Goal: Task Accomplishment & Management: Manage account settings

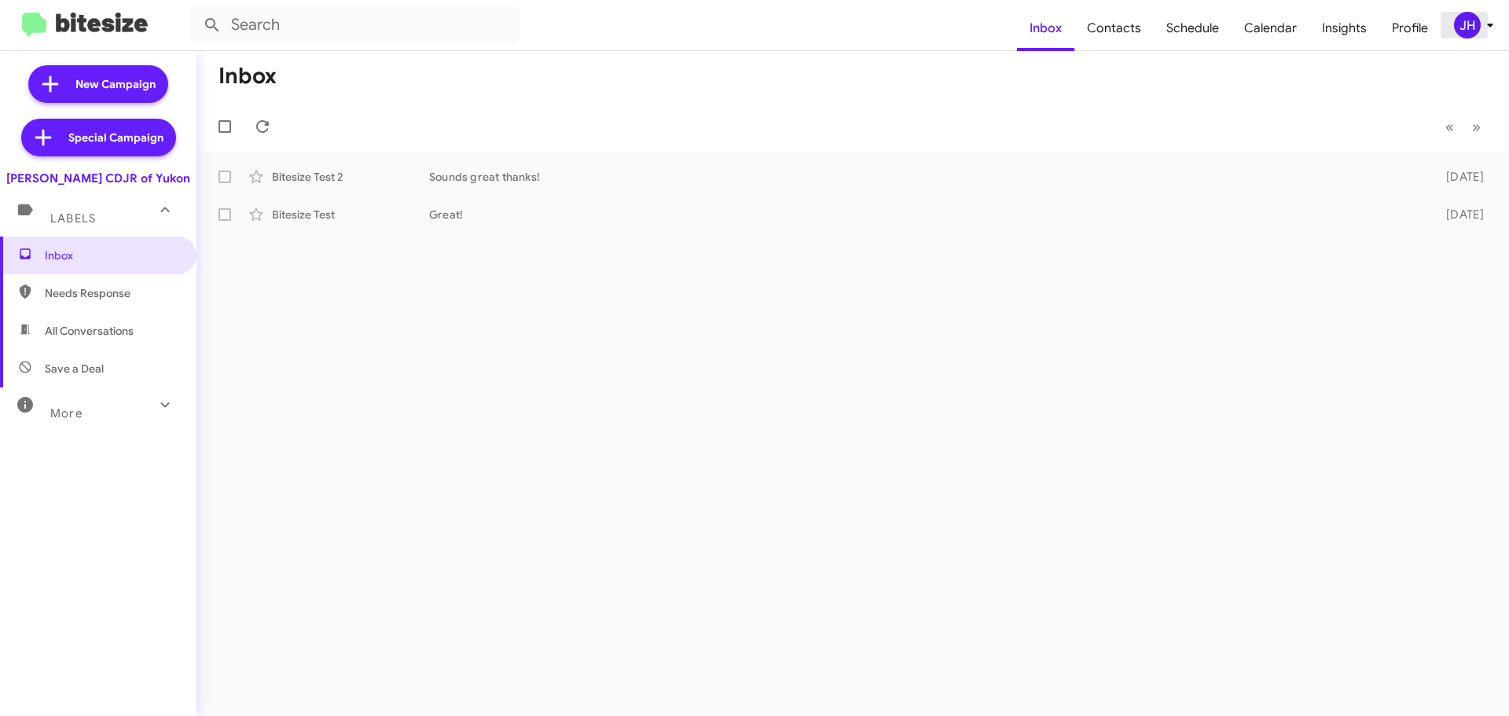
click at [1458, 29] on div "JH" at bounding box center [1467, 25] width 27 height 27
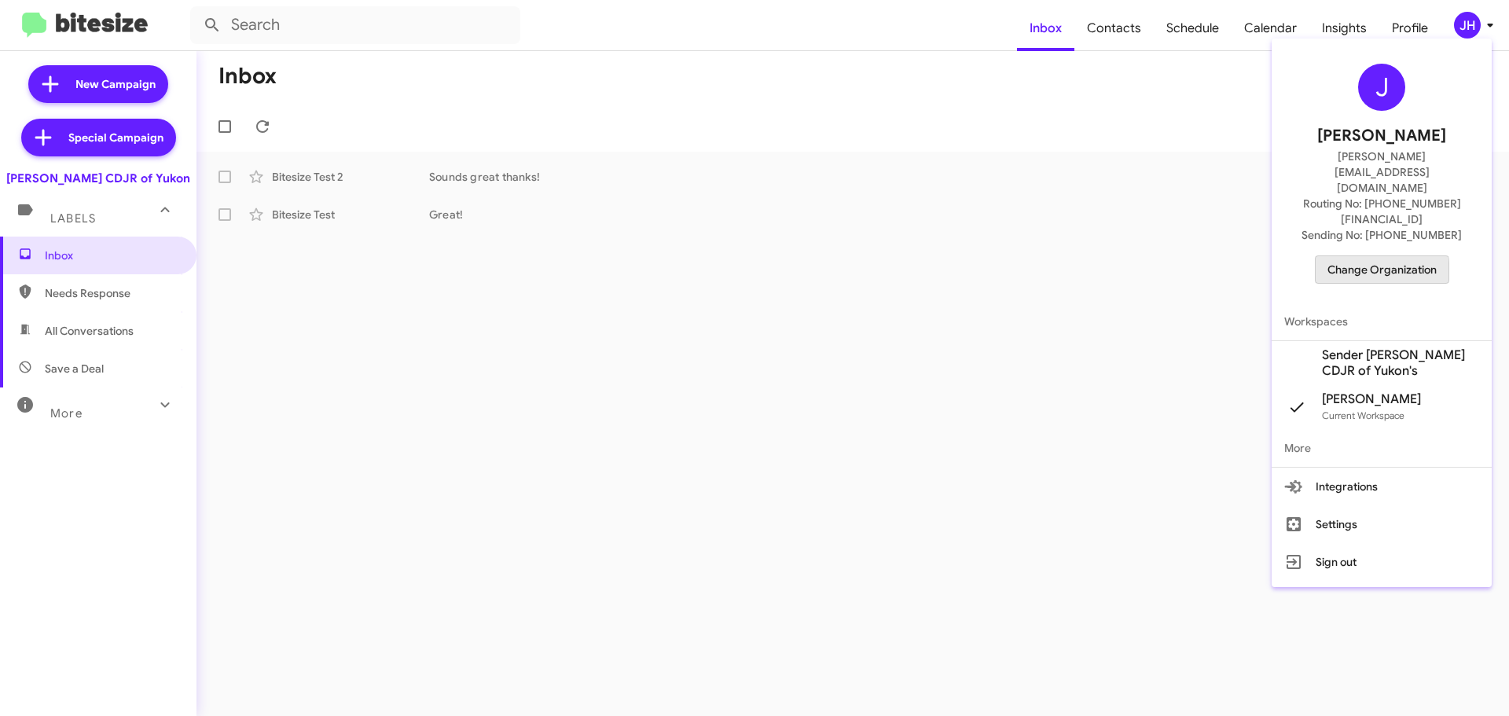
click at [1340, 256] on span "Change Organization" at bounding box center [1381, 269] width 109 height 27
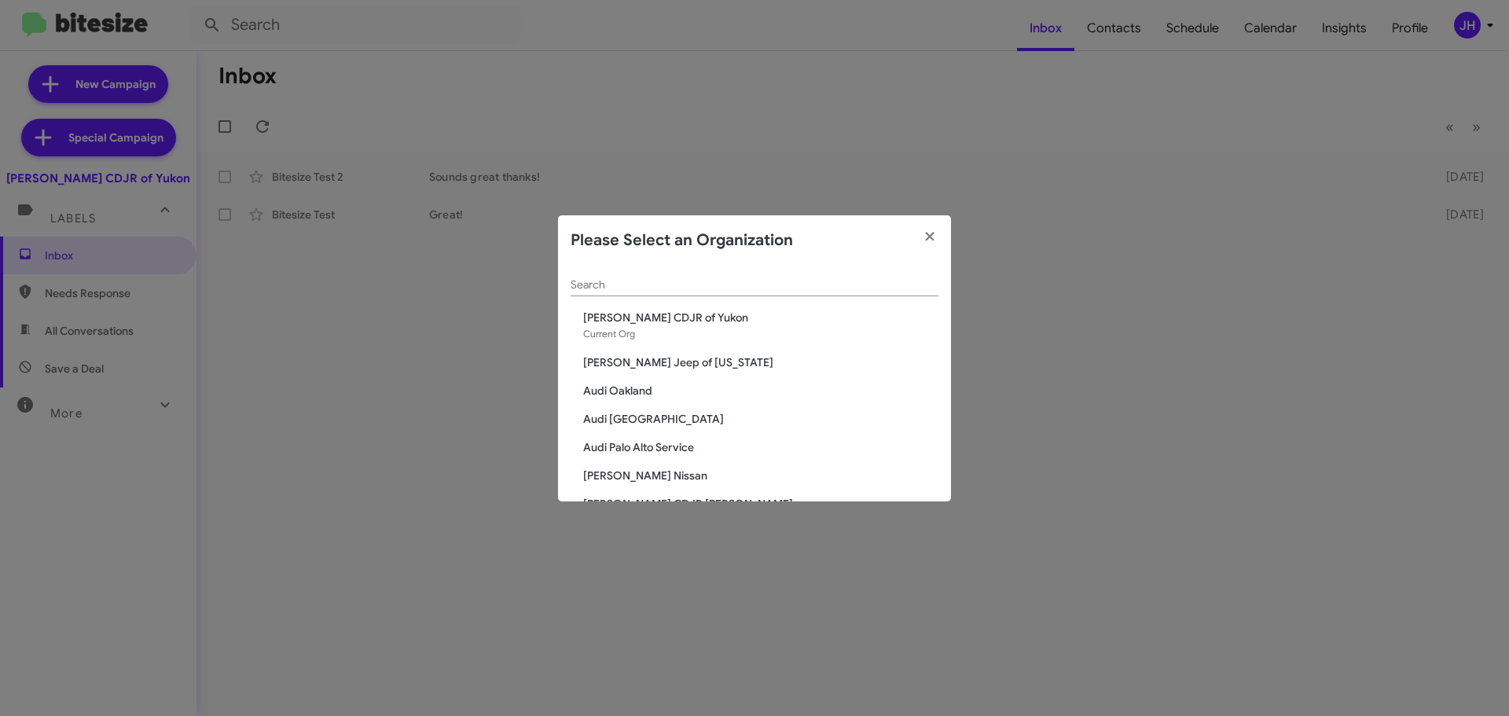
click at [632, 276] on div "Search" at bounding box center [755, 281] width 368 height 31
click at [624, 283] on input "Search" at bounding box center [755, 285] width 368 height 13
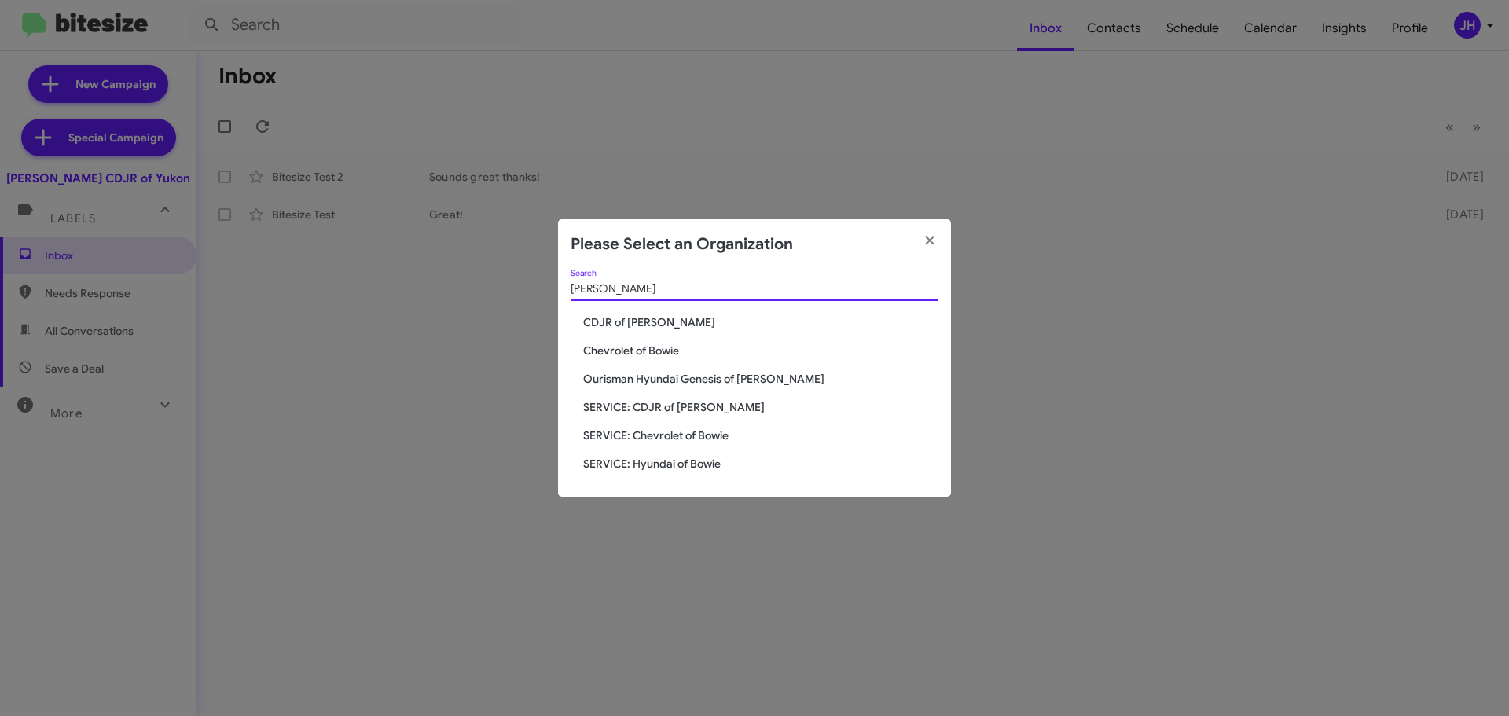
type input "[PERSON_NAME]"
click at [627, 321] on span "CDJR of [PERSON_NAME]" at bounding box center [760, 322] width 355 height 16
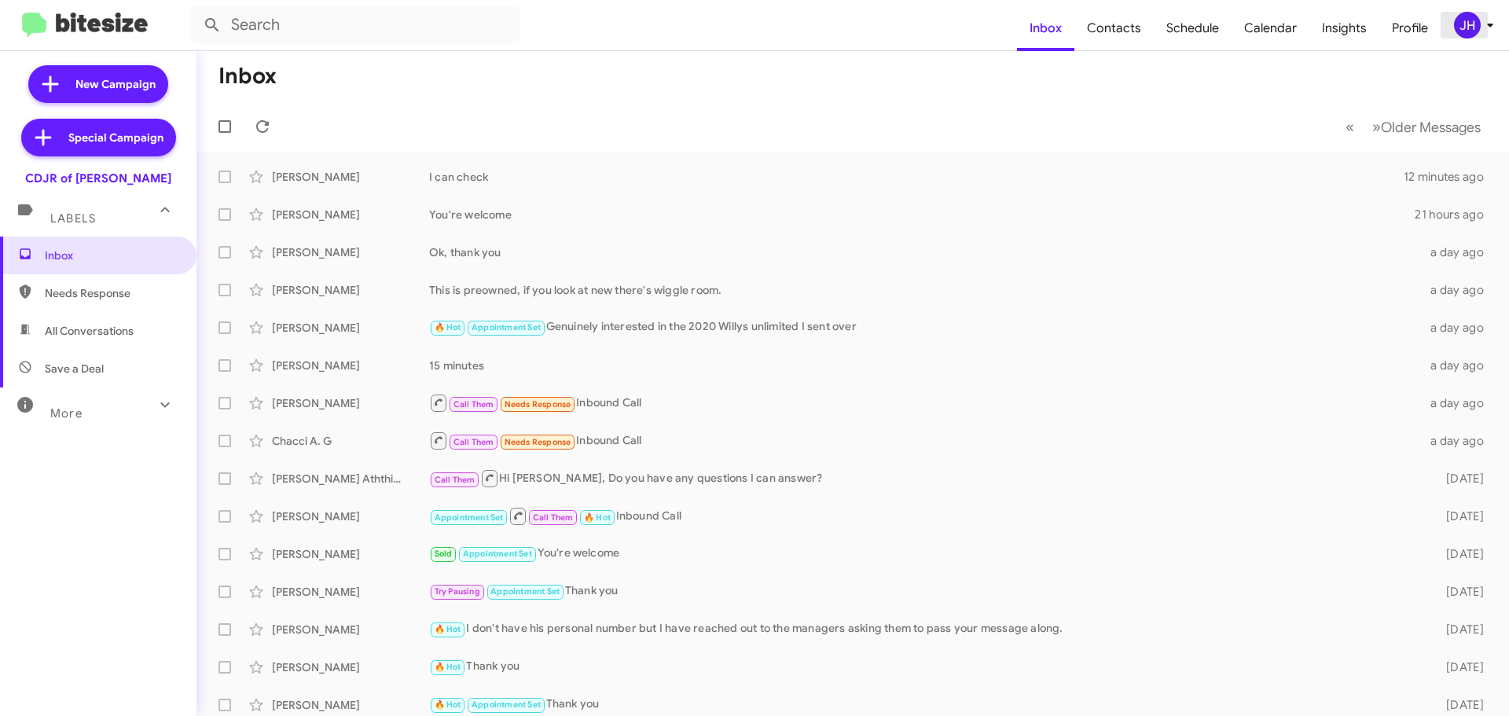
click at [1467, 23] on div "JH" at bounding box center [1467, 25] width 27 height 27
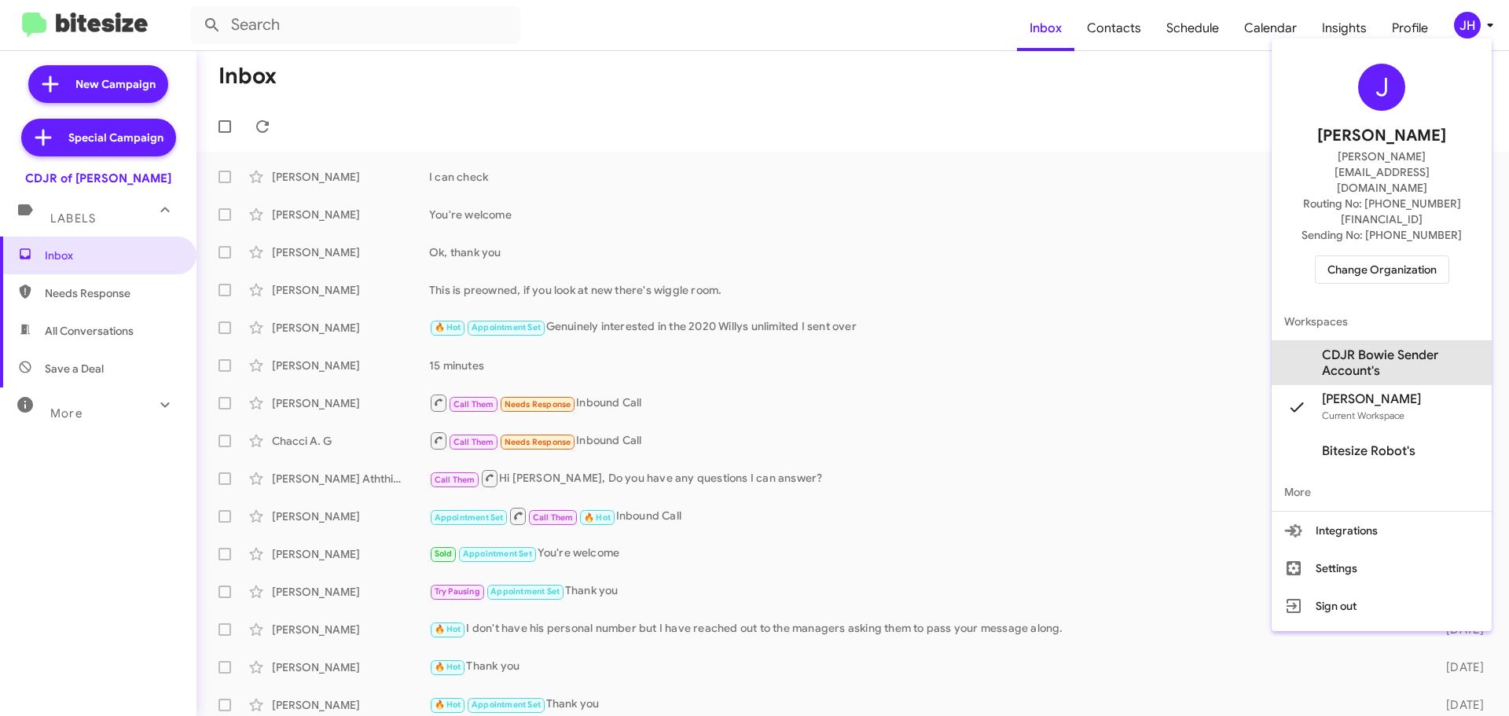
click at [1395, 347] on span "CDJR Bowie Sender Account's" at bounding box center [1400, 362] width 157 height 31
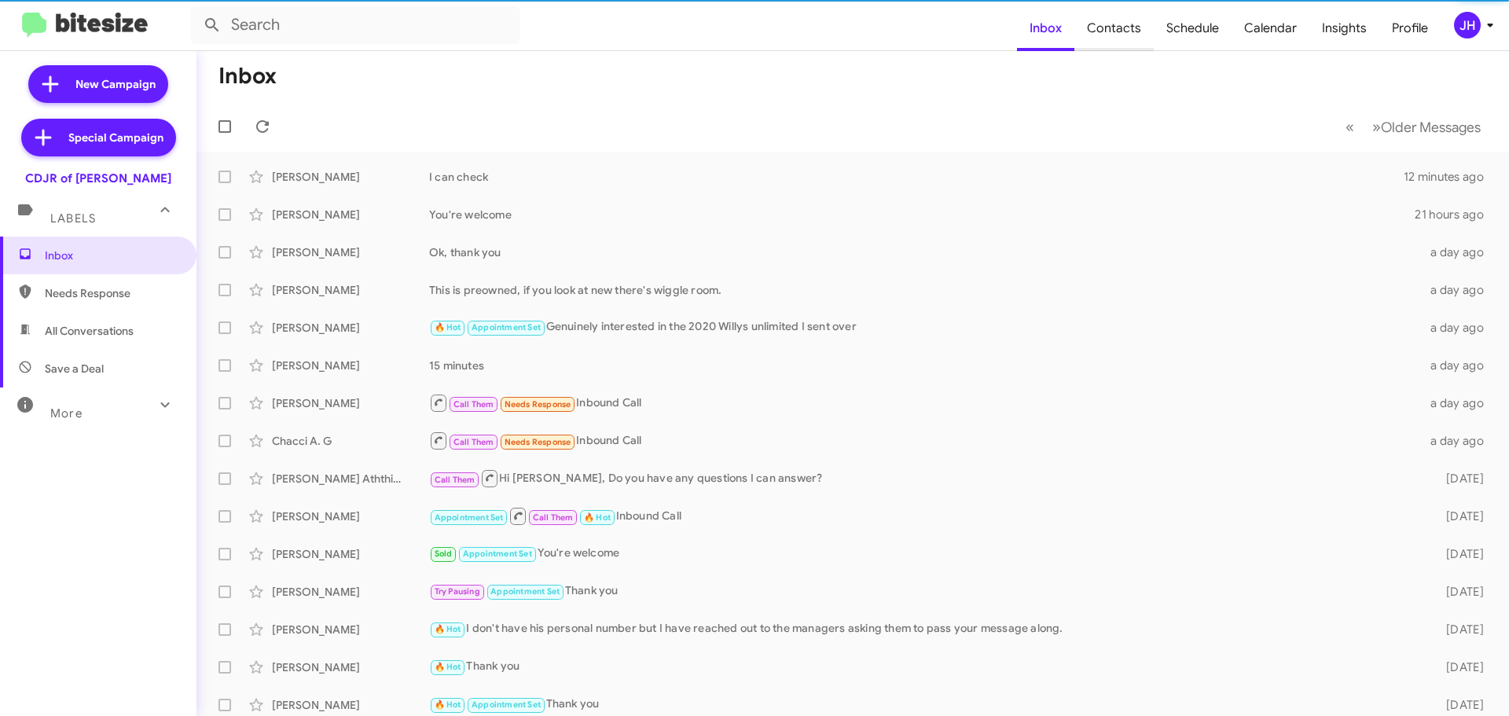
click at [1121, 31] on span "Contacts" at bounding box center [1113, 29] width 79 height 46
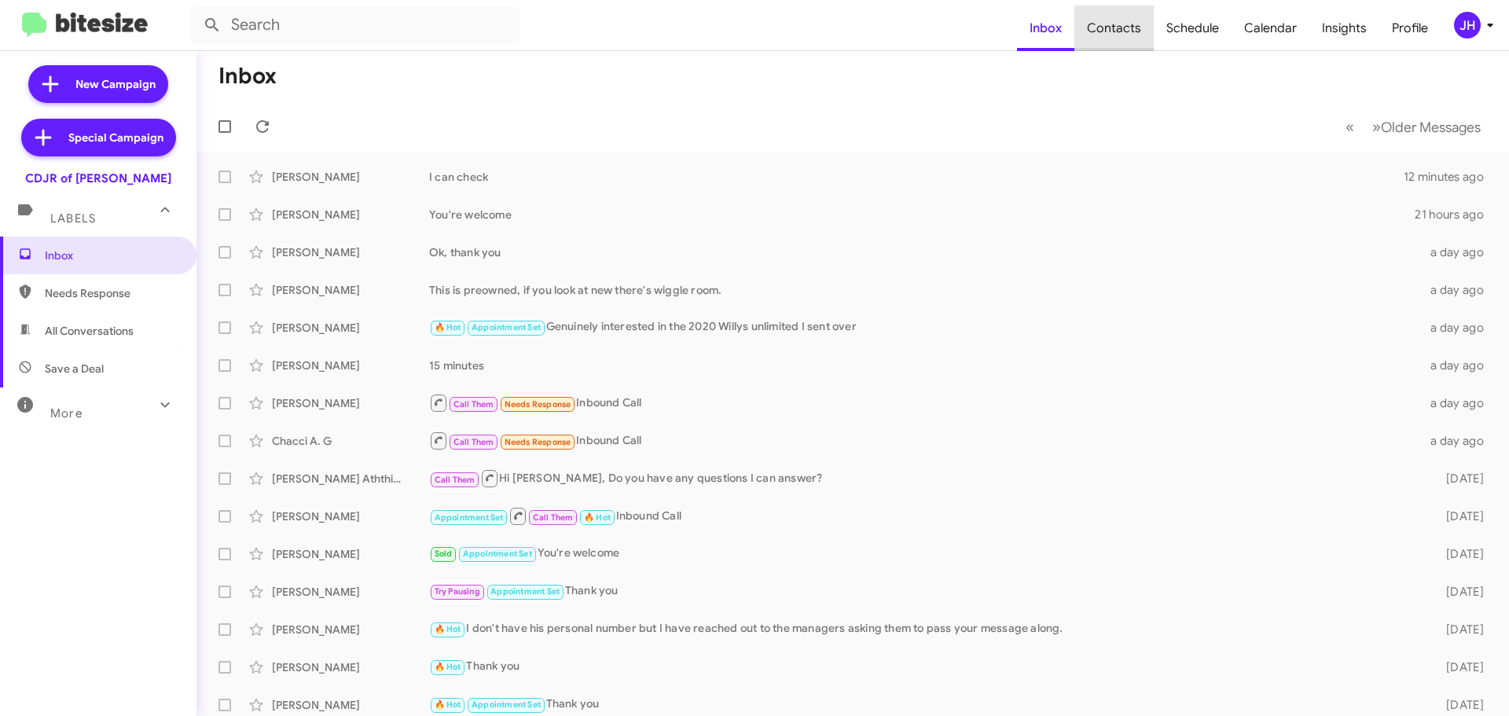
type input "in:groups"
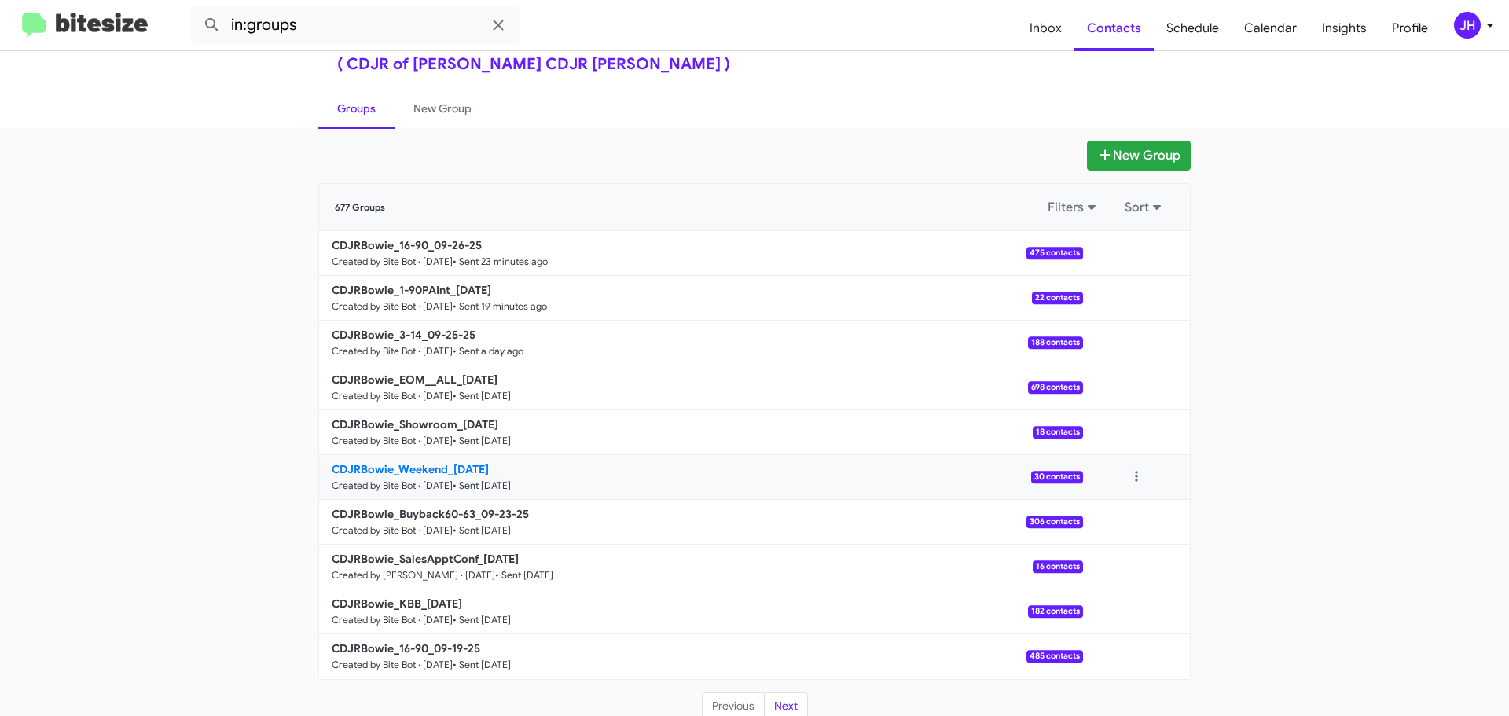
scroll to position [56, 0]
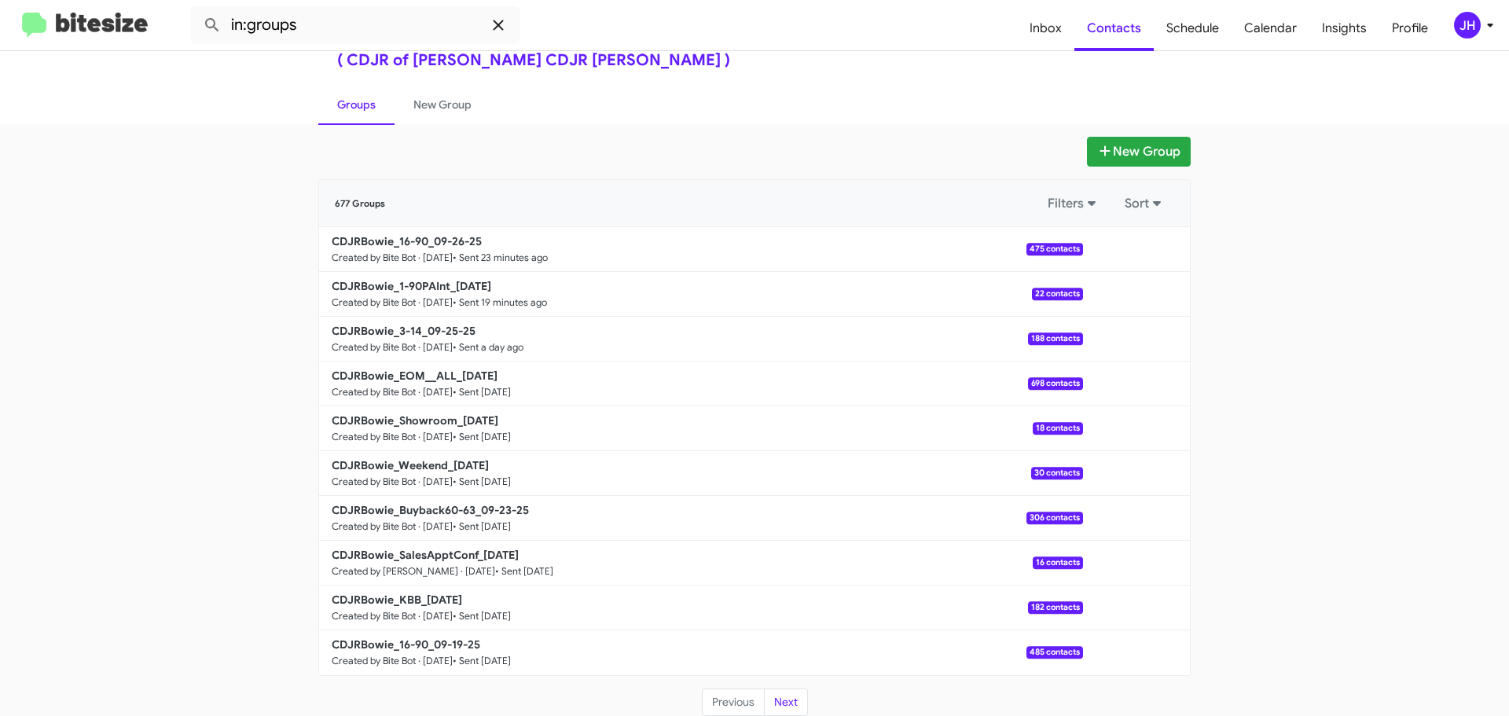
click at [494, 34] on button at bounding box center [498, 24] width 31 height 31
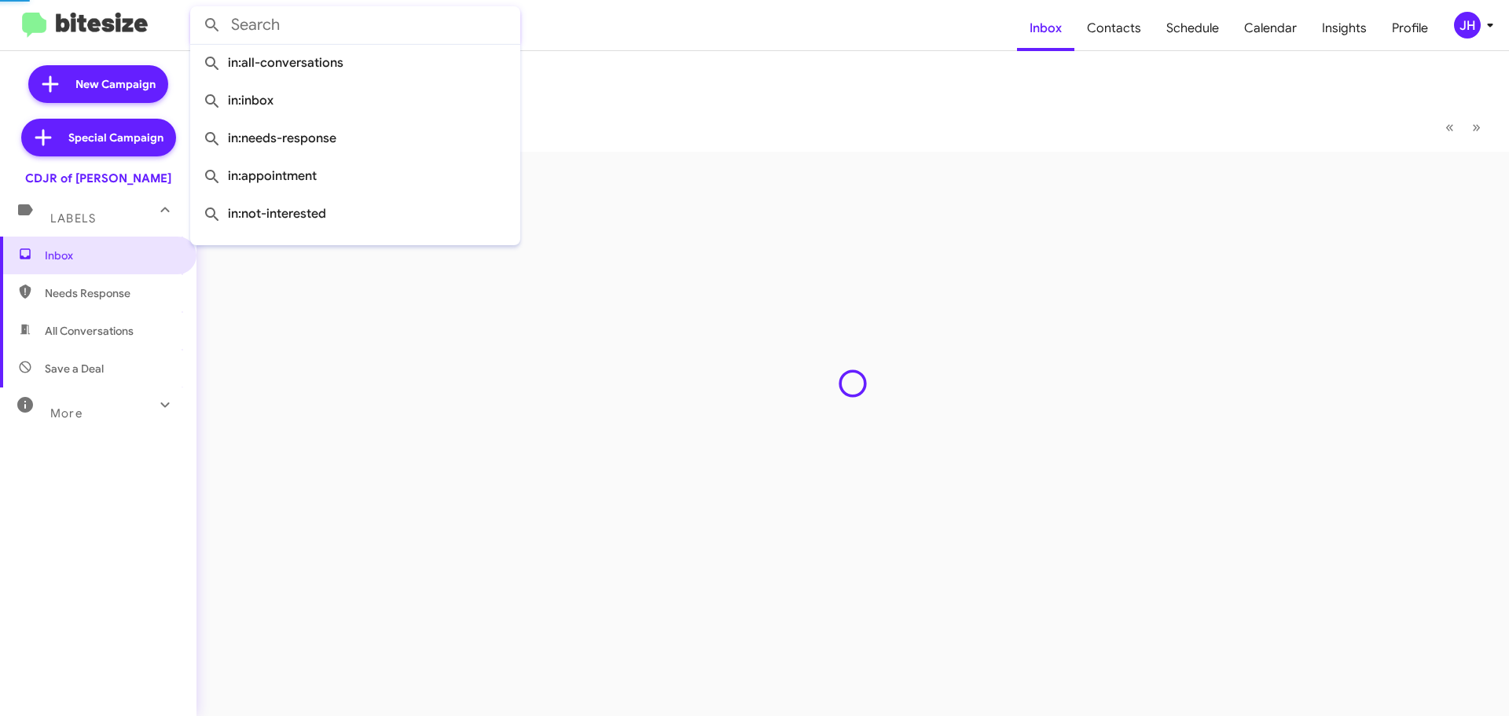
click at [349, 22] on input "text" at bounding box center [355, 25] width 330 height 38
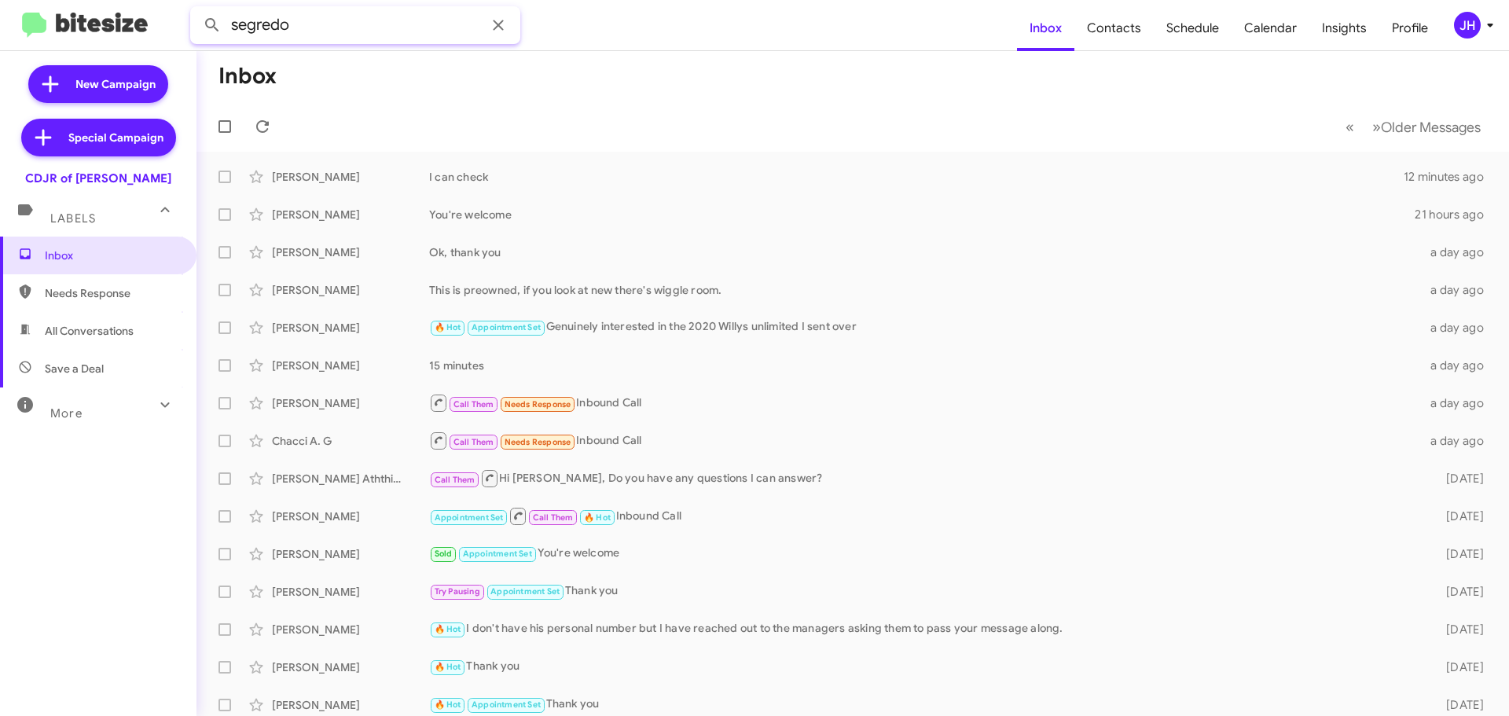
type input "segredo"
click at [196, 9] on button at bounding box center [211, 24] width 31 height 31
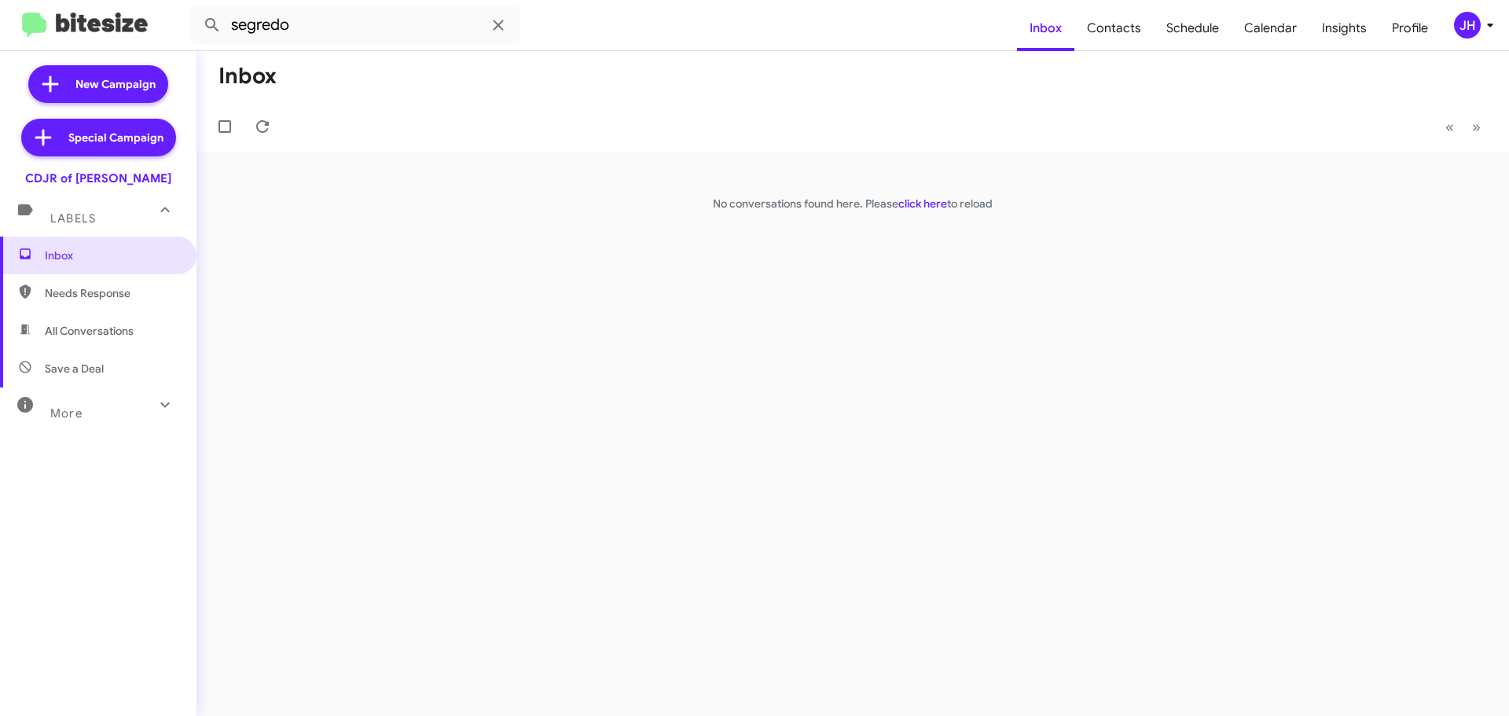
click at [1460, 25] on div "JH" at bounding box center [1467, 25] width 27 height 27
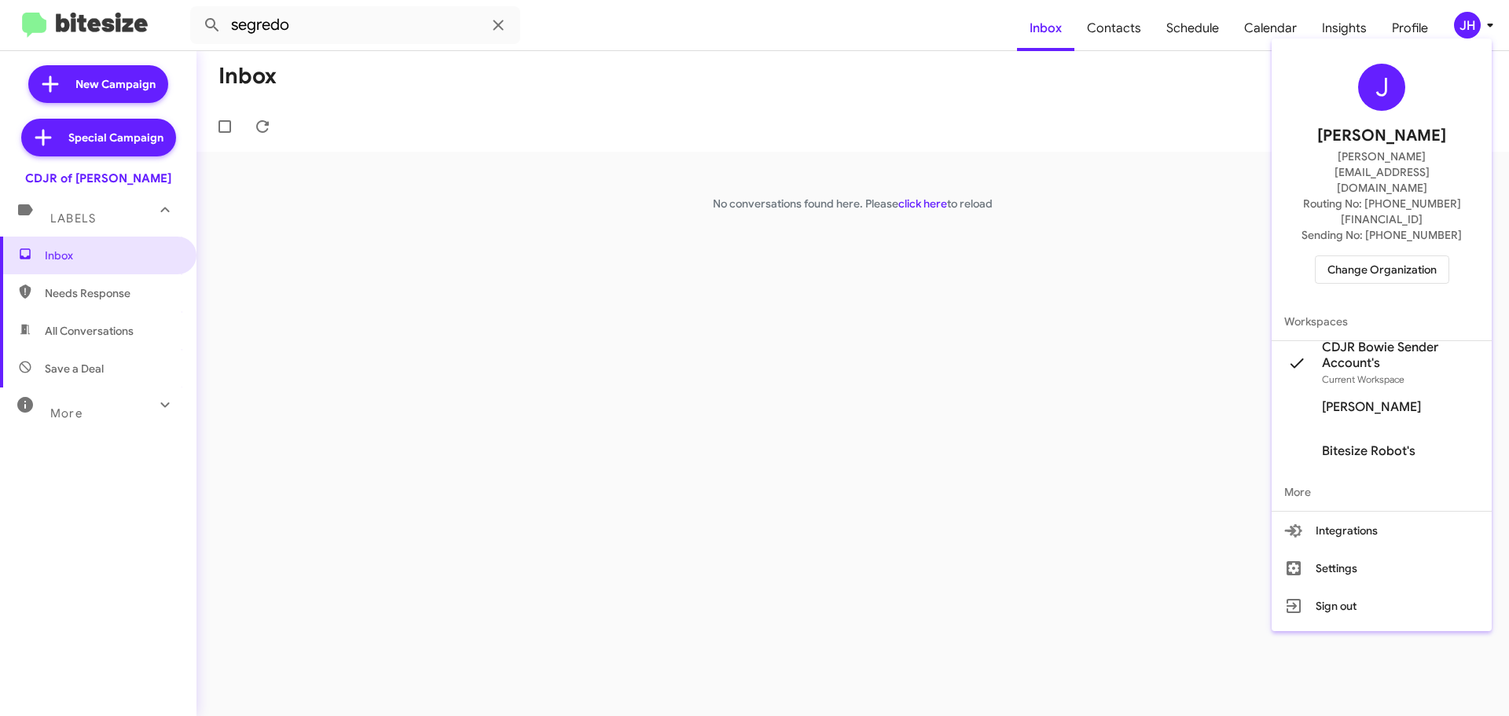
click at [1426, 256] on span "Change Organization" at bounding box center [1381, 269] width 109 height 27
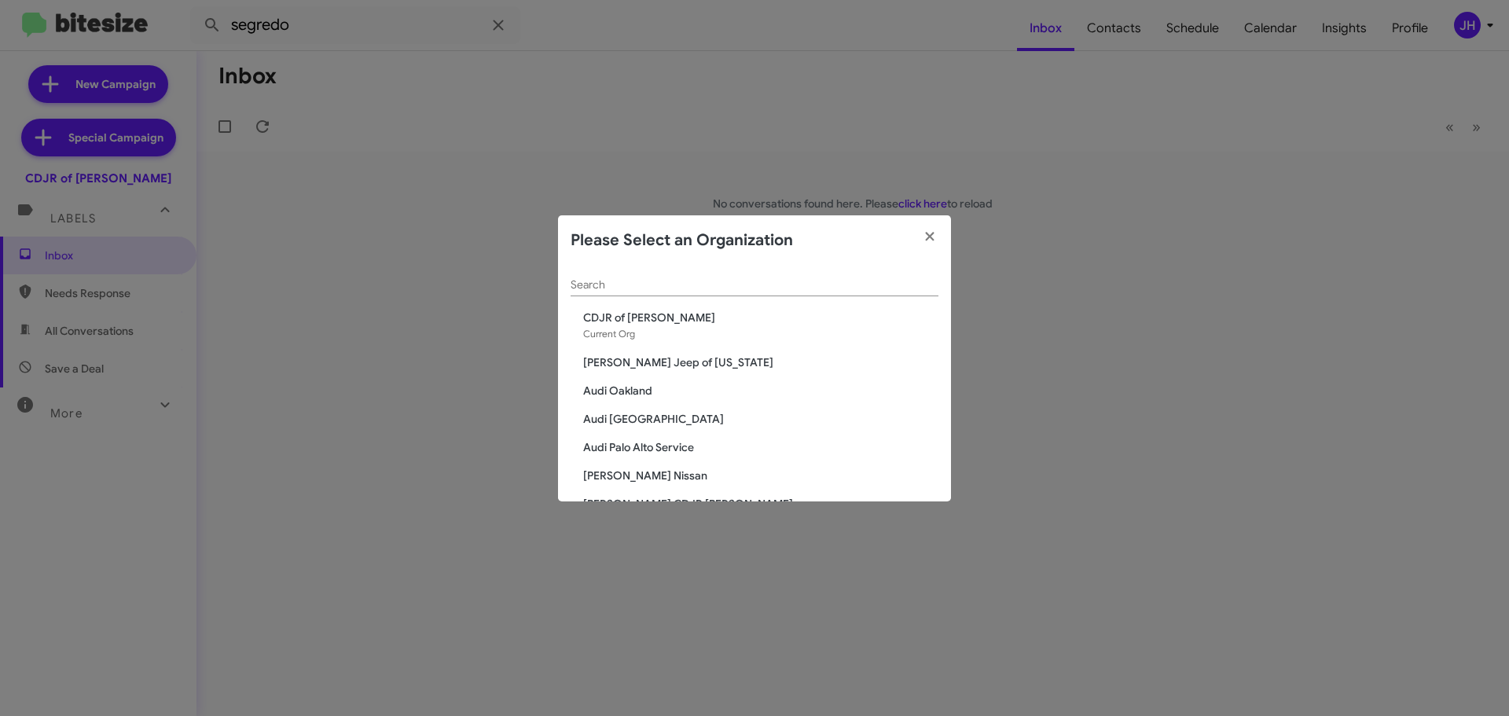
click at [646, 293] on div "Search" at bounding box center [755, 281] width 368 height 31
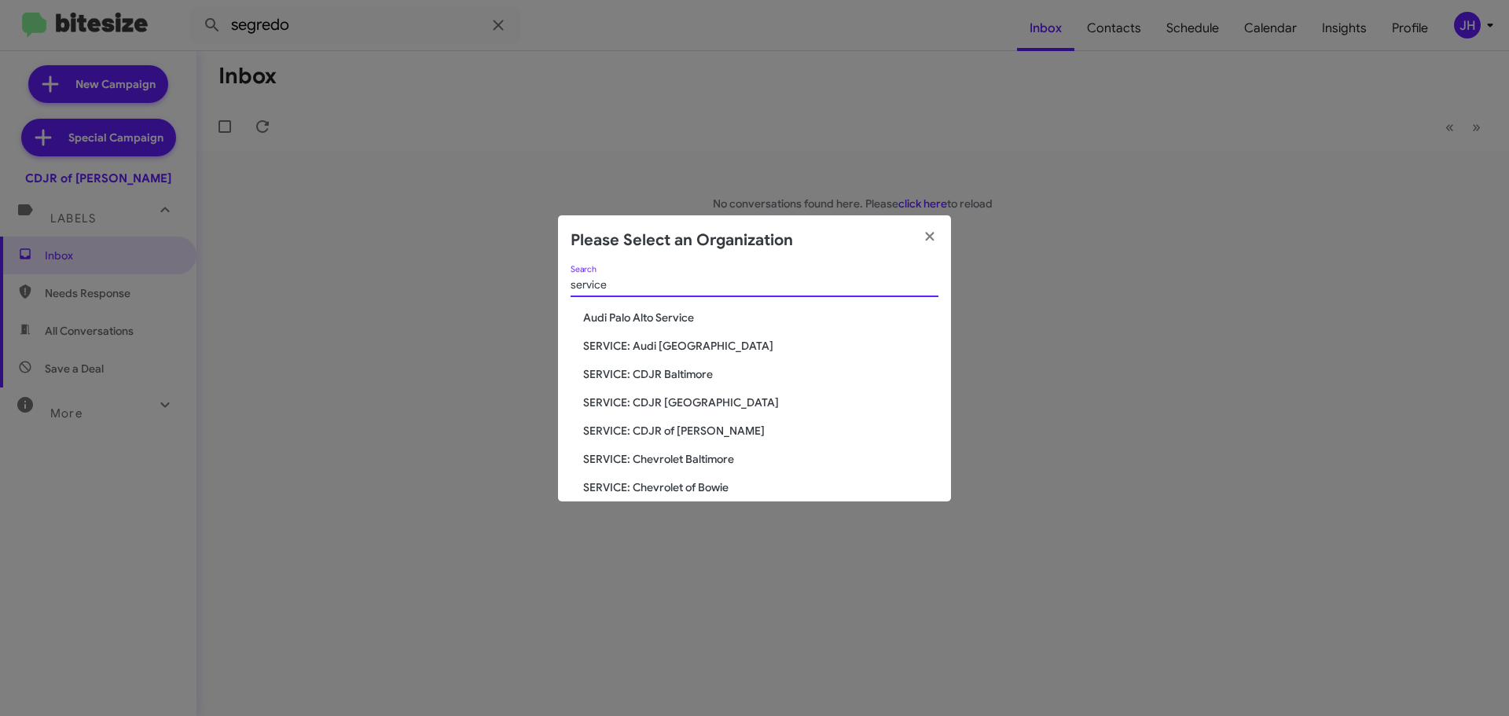
type input "service"
click at [676, 423] on span "SERVICE: CDJR of [PERSON_NAME]" at bounding box center [760, 431] width 355 height 16
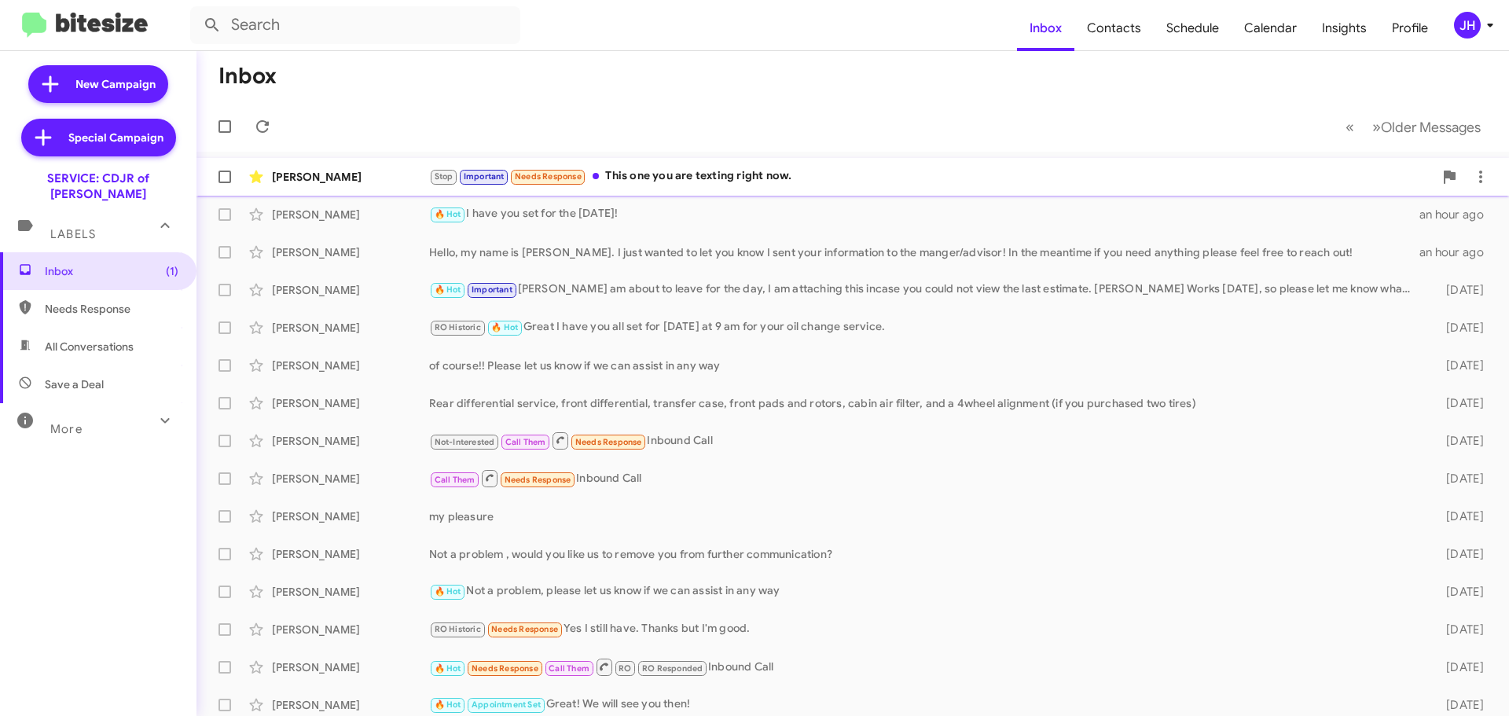
click at [763, 182] on div "Stop Important Needs Response This one you are texting right now." at bounding box center [931, 176] width 1004 height 18
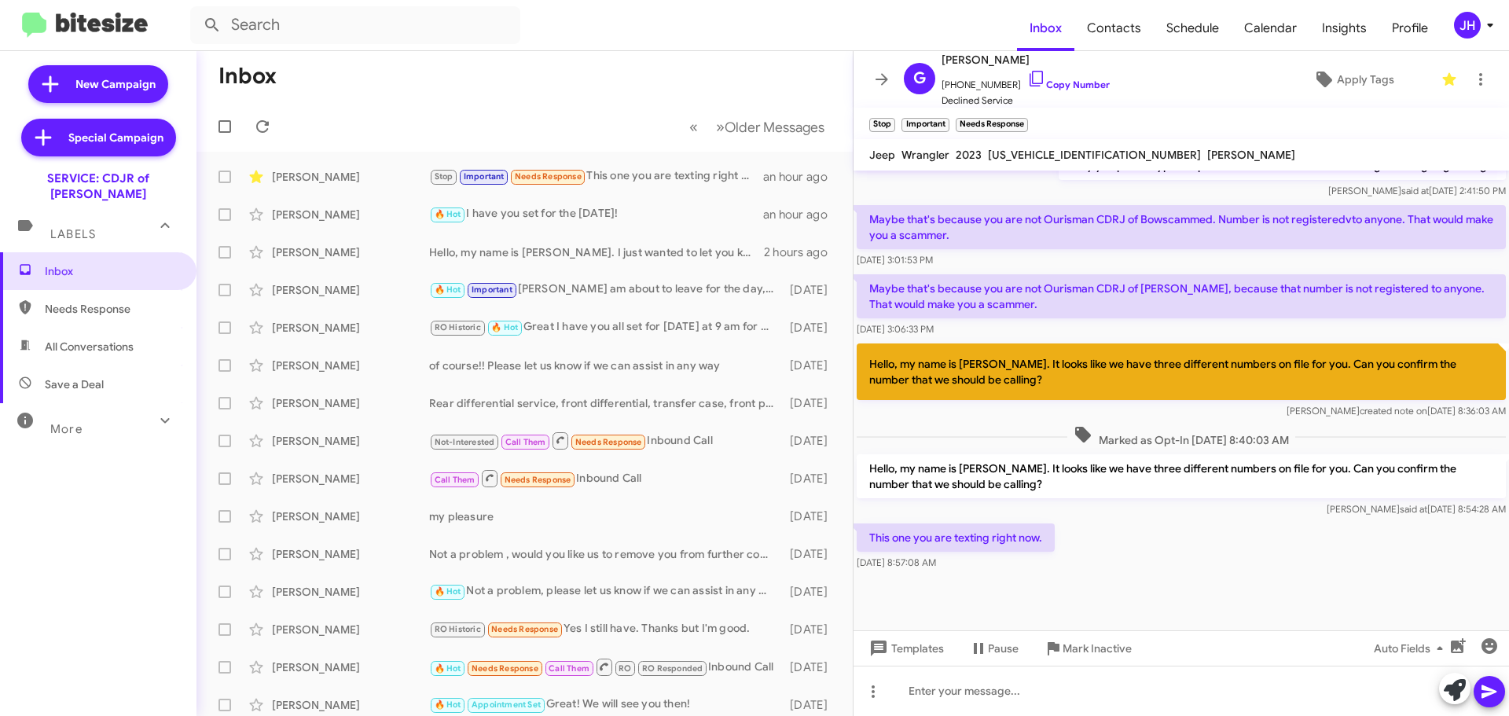
scroll to position [593, 0]
